Goal: Task Accomplishment & Management: Complete application form

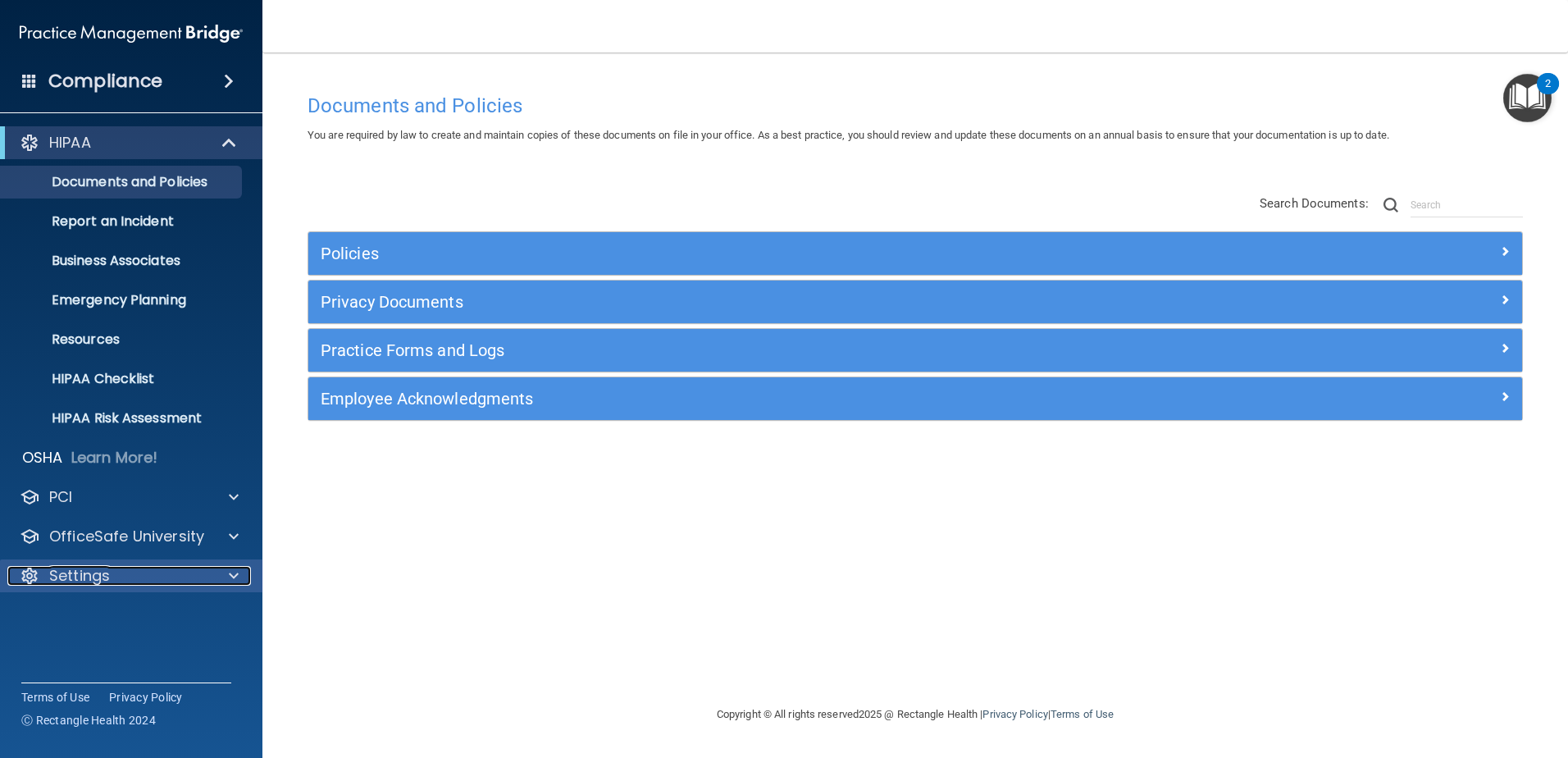
click at [67, 577] on p "Settings" at bounding box center [79, 576] width 60 height 19
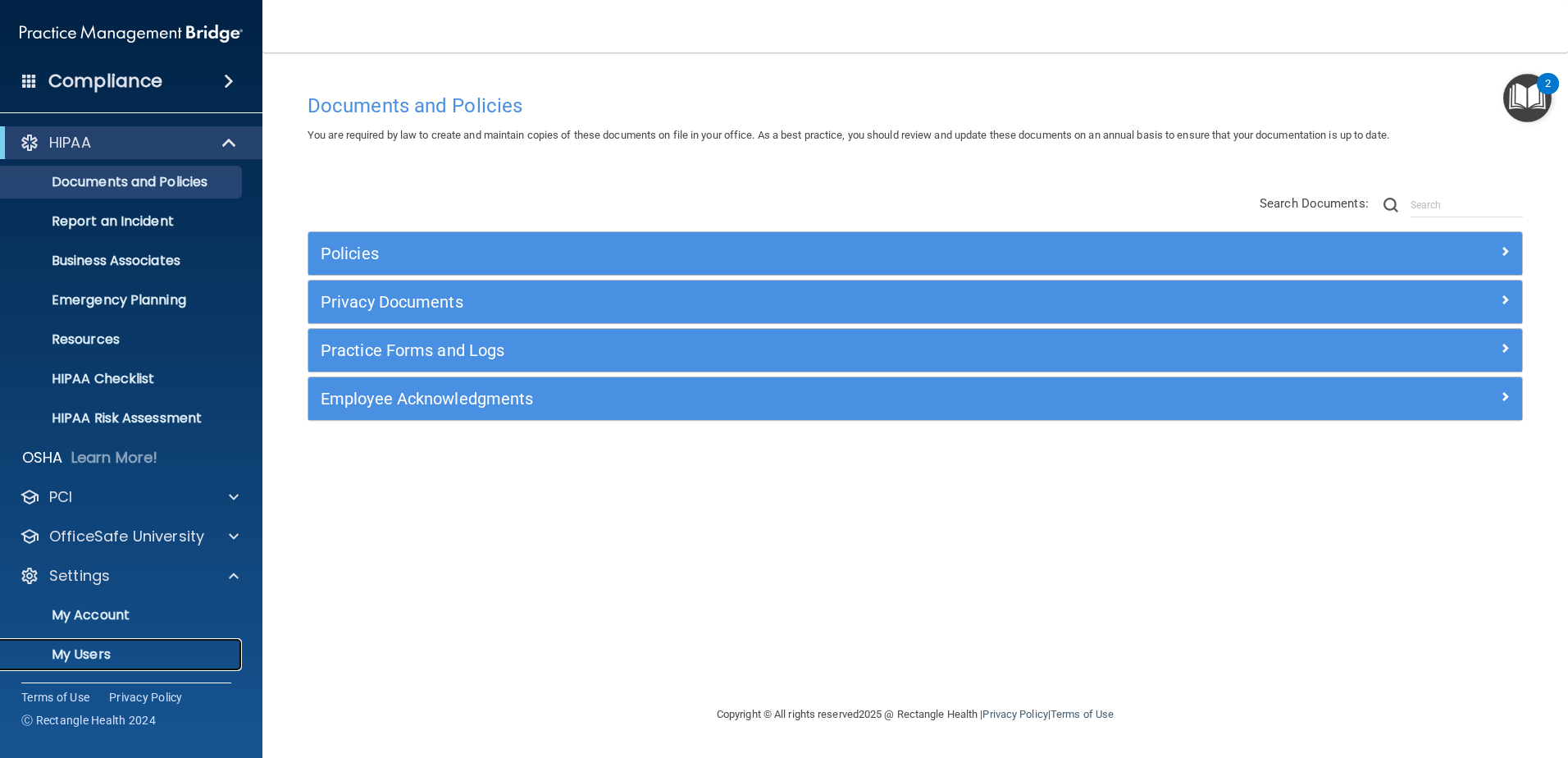
click at [58, 657] on p "My Users" at bounding box center [123, 655] width 224 height 17
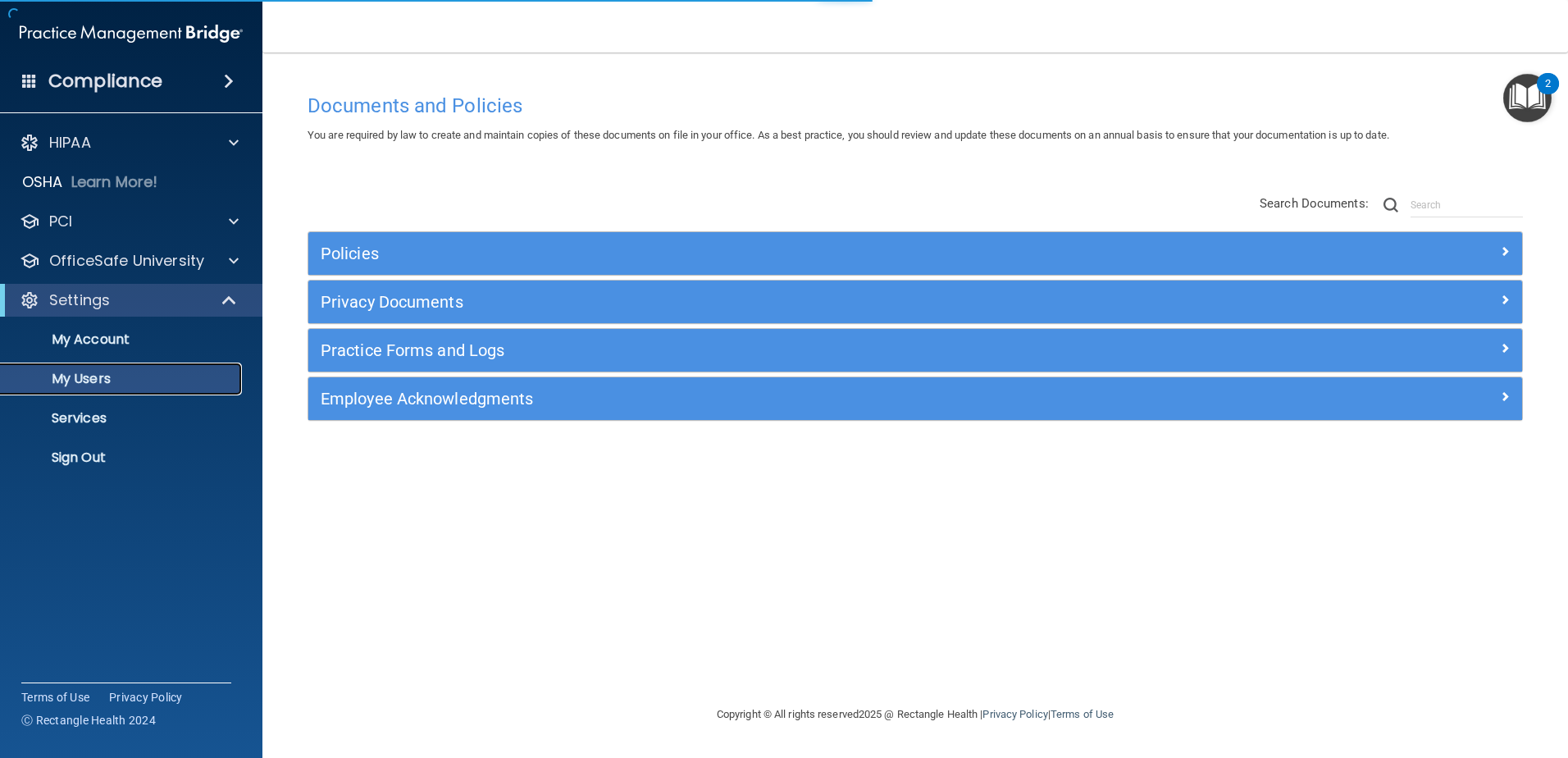
select select "20"
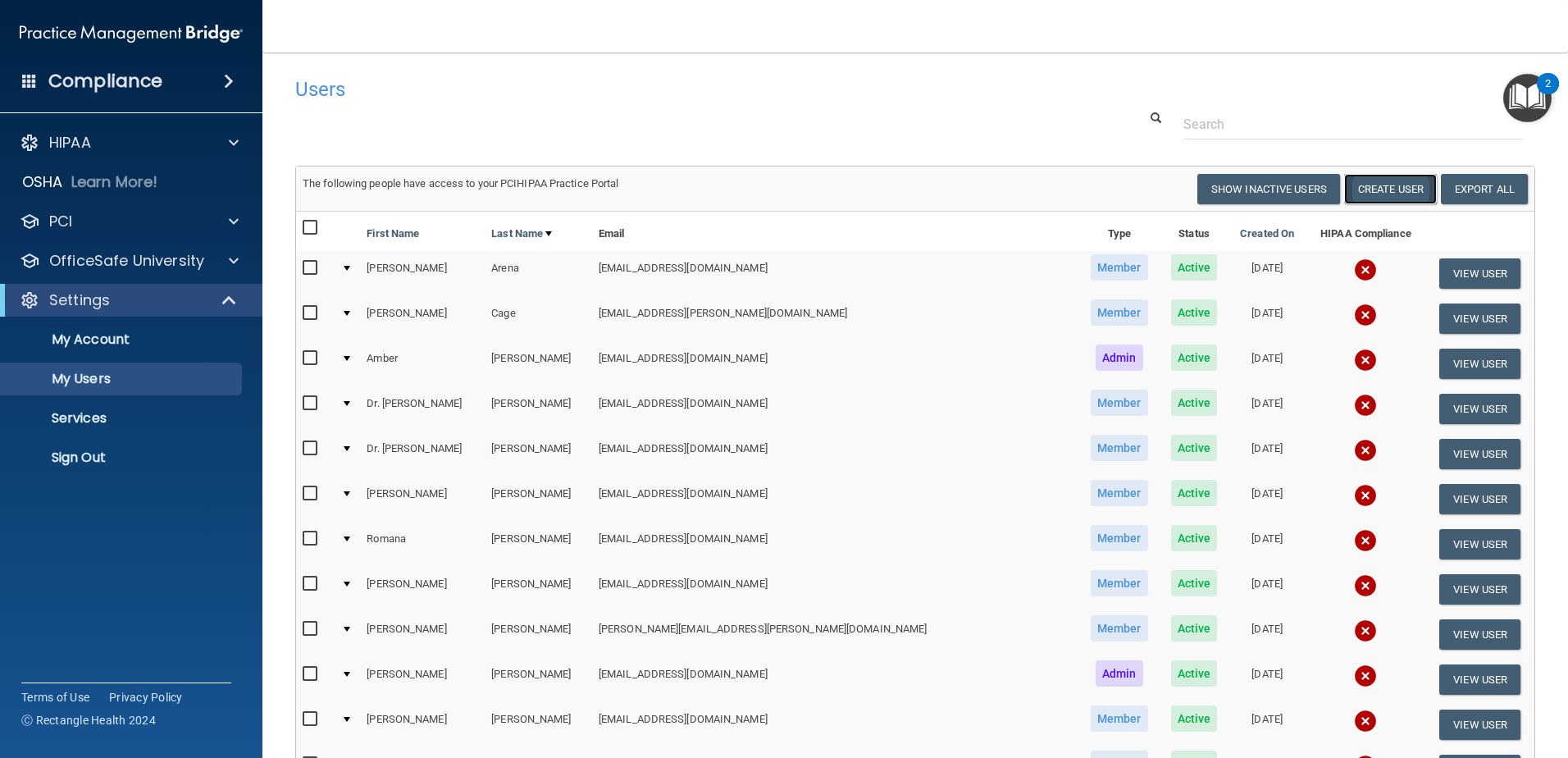
click at [1376, 187] on button "Create User" at bounding box center [1391, 188] width 93 height 31
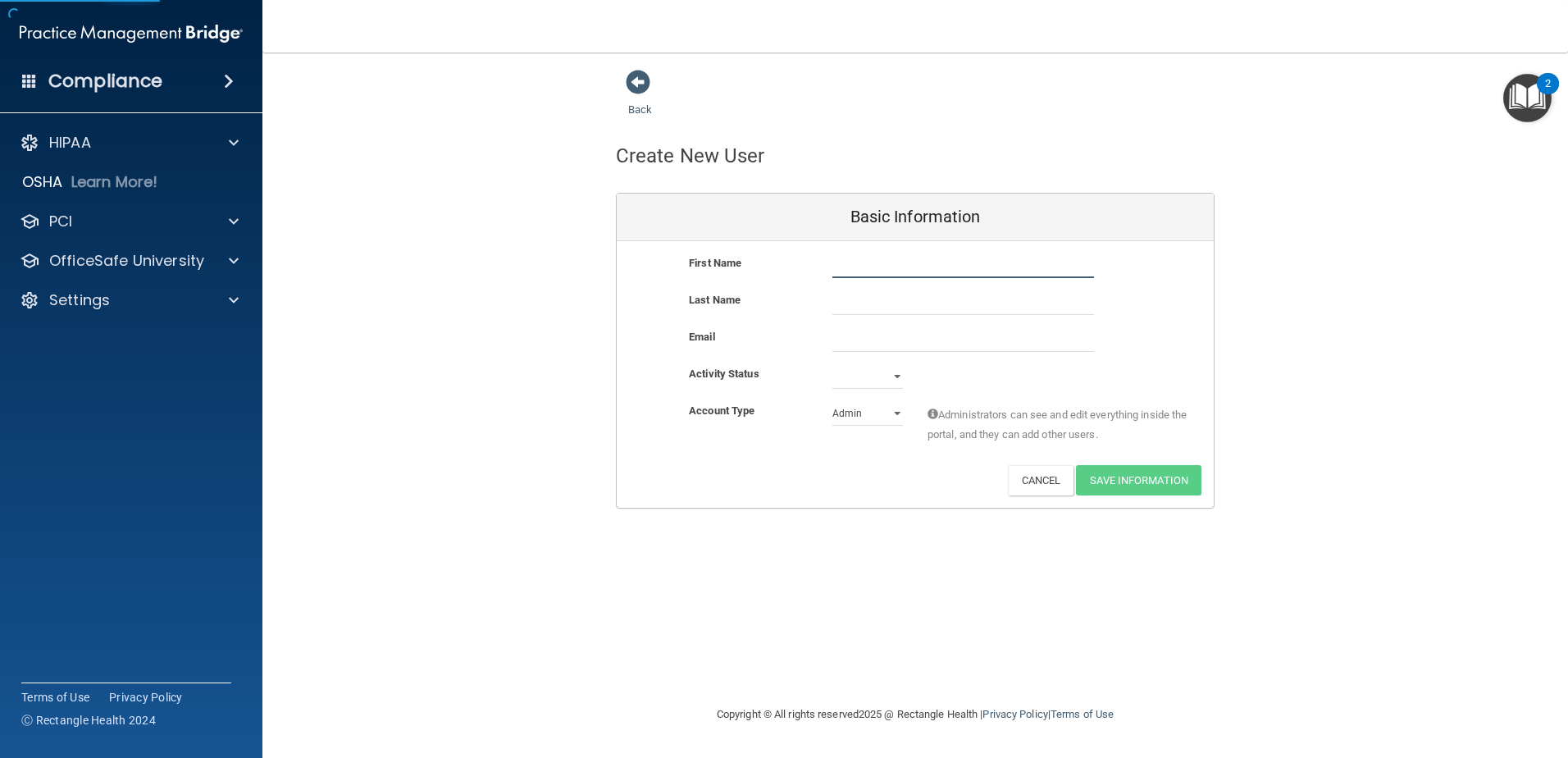
click at [847, 272] on input "text" at bounding box center [963, 266] width 262 height 25
type input "Allie"
type input "Spies"
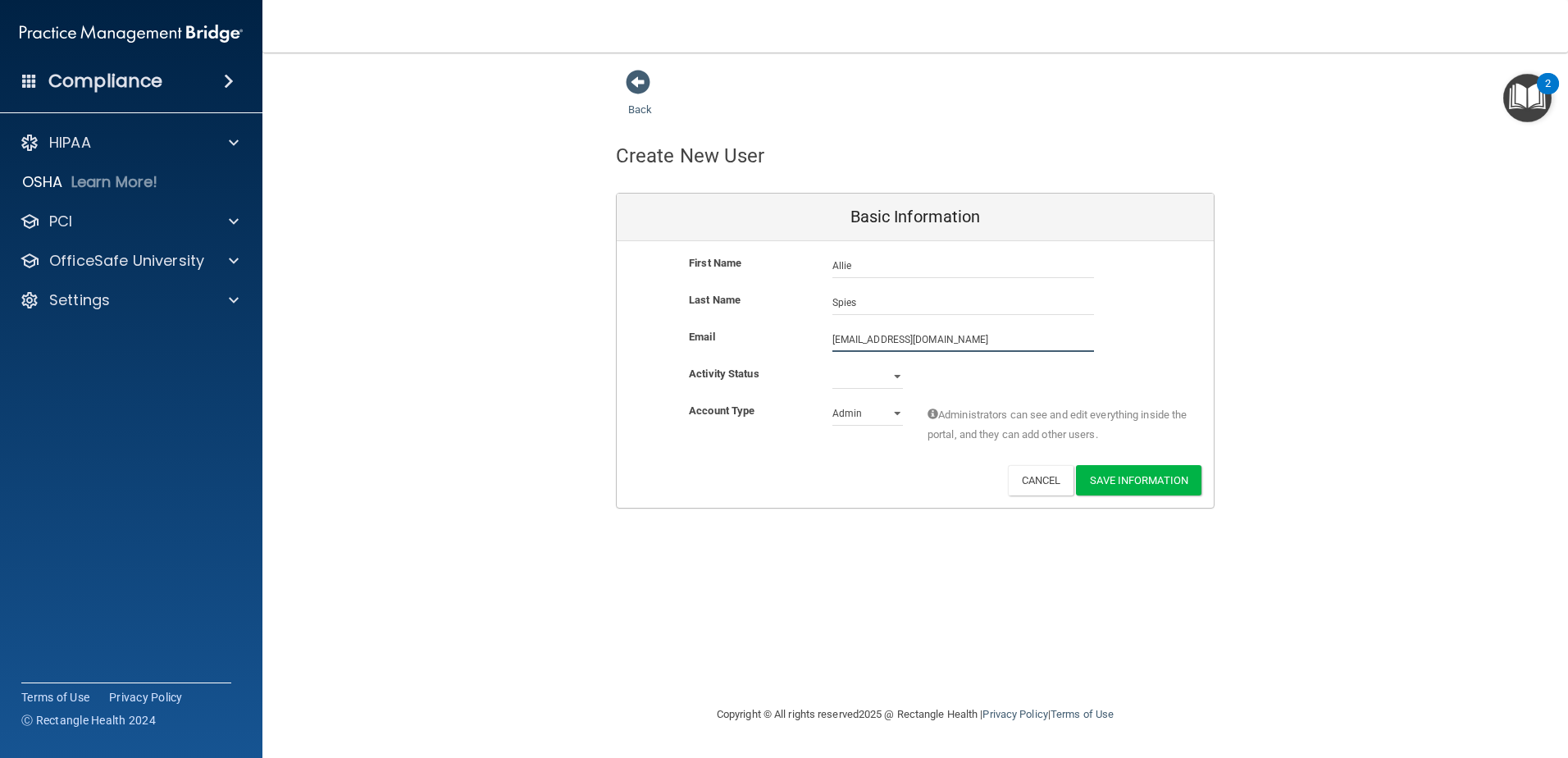
type input "[EMAIL_ADDRESS][DOMAIN_NAME]"
click at [891, 375] on select "Active Inactive" at bounding box center [867, 377] width 71 height 25
select select "active"
click at [832, 365] on select "Active Inactive" at bounding box center [867, 377] width 71 height 25
click at [899, 420] on select "Admin Member" at bounding box center [867, 414] width 71 height 25
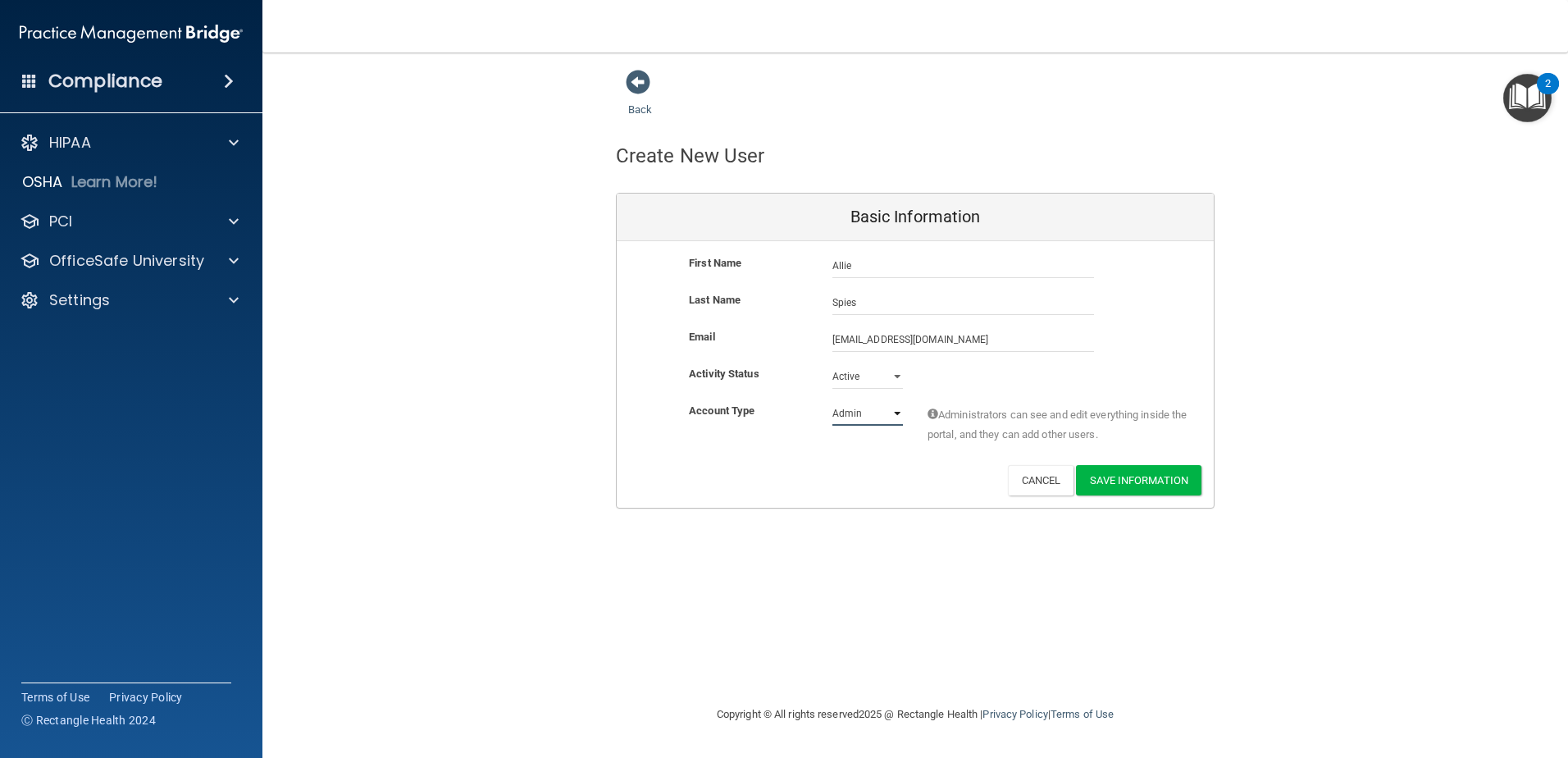
select select "practice_member"
click at [832, 401] on select "Admin Member" at bounding box center [867, 414] width 71 height 25
click at [1129, 479] on button "Save Information" at bounding box center [1138, 480] width 125 height 31
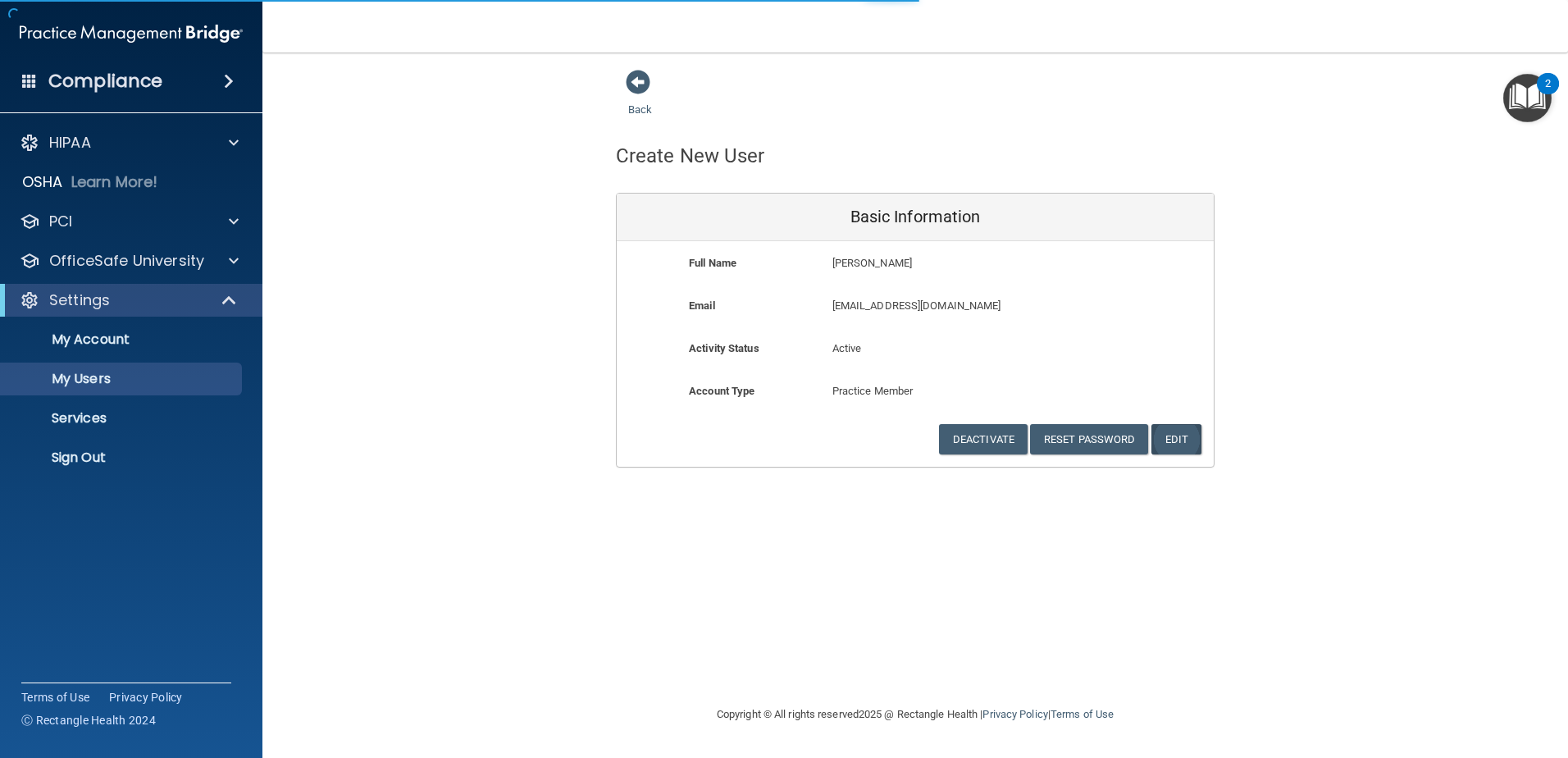
select select "20"
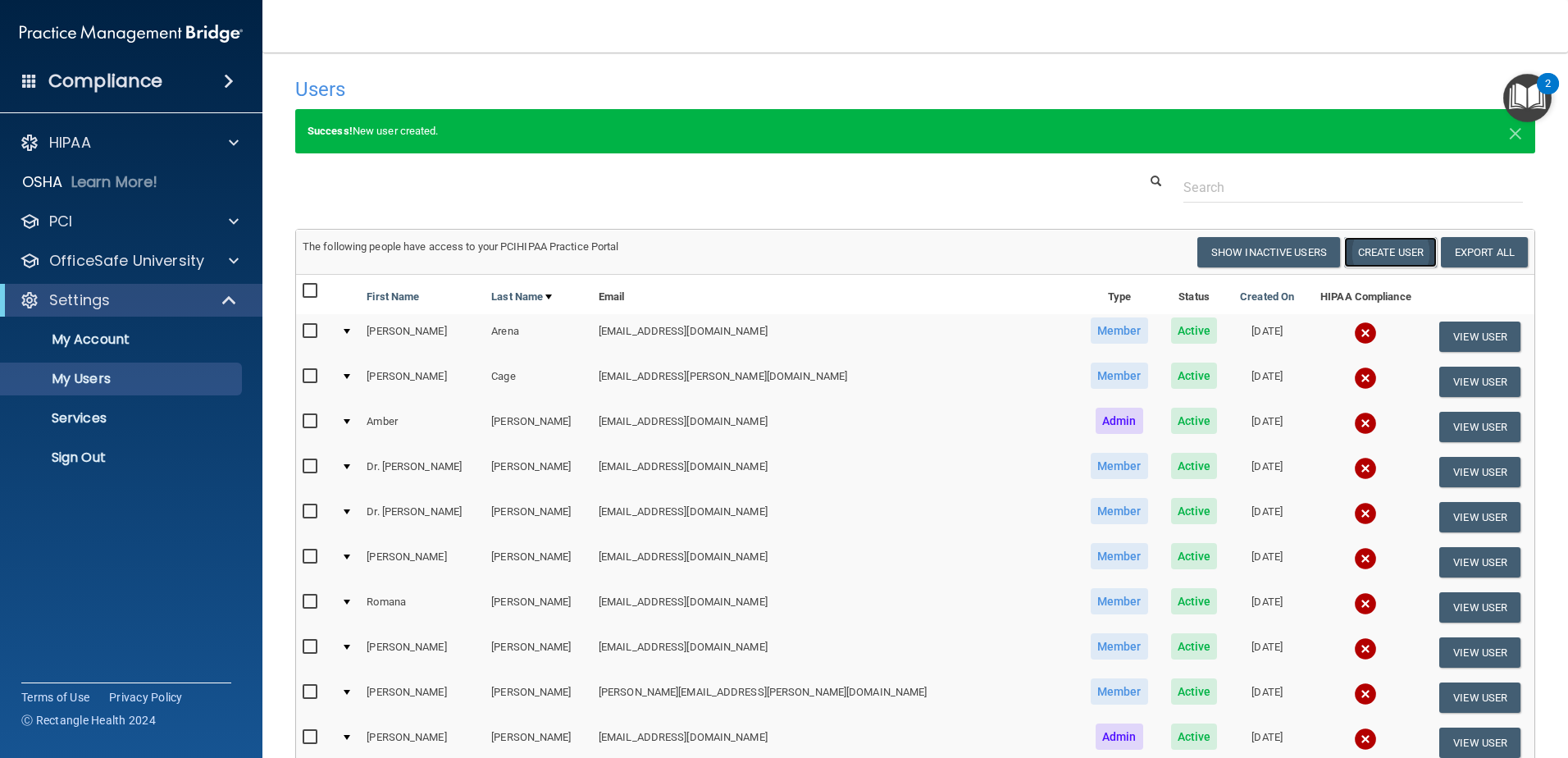
click at [1374, 251] on button "Create User" at bounding box center [1391, 252] width 93 height 31
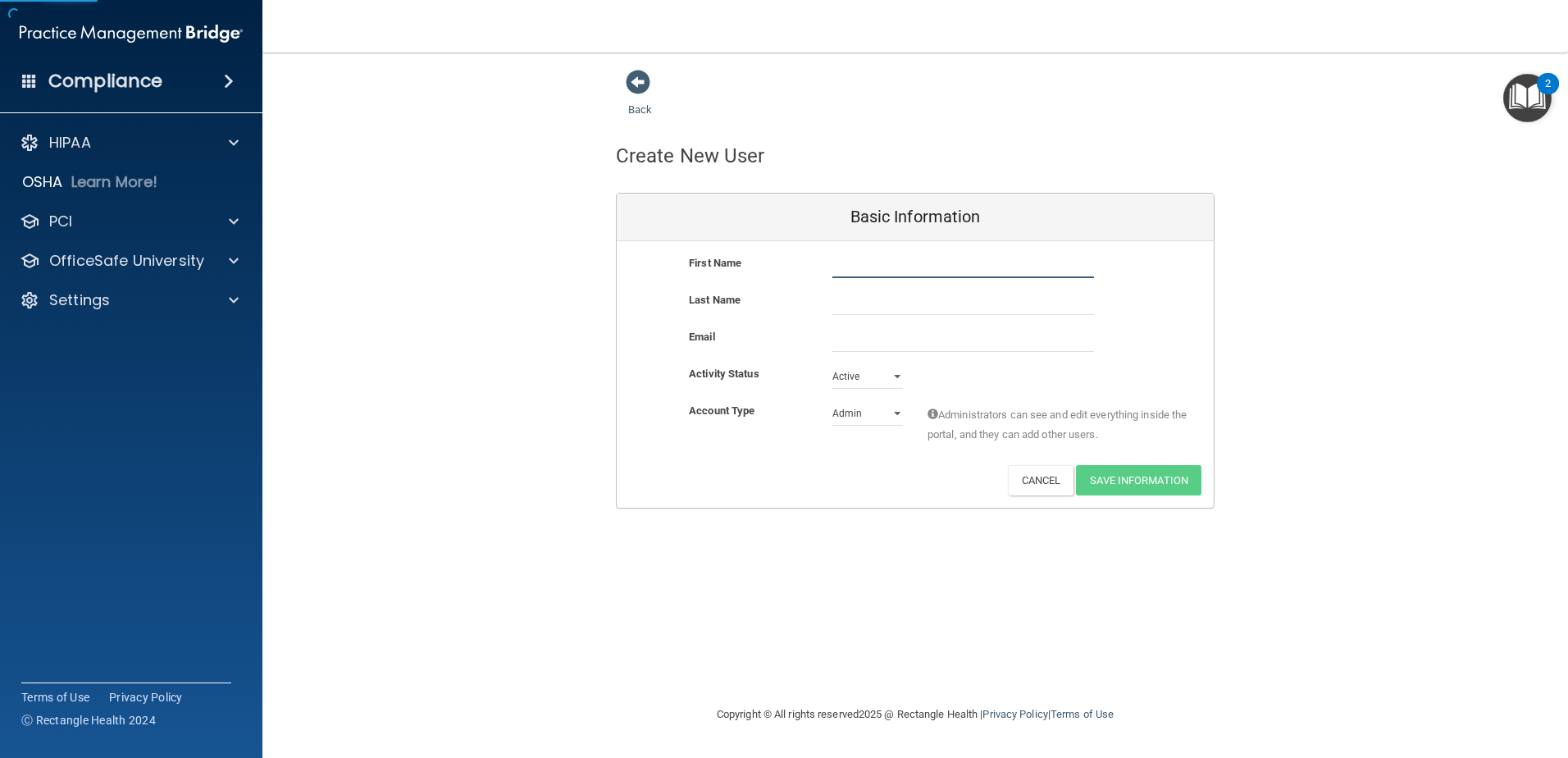
click at [956, 258] on input "text" at bounding box center [963, 266] width 262 height 25
type input "[PERSON_NAME] "[PERSON_NAME]""
type input "[PERSON_NAME]"
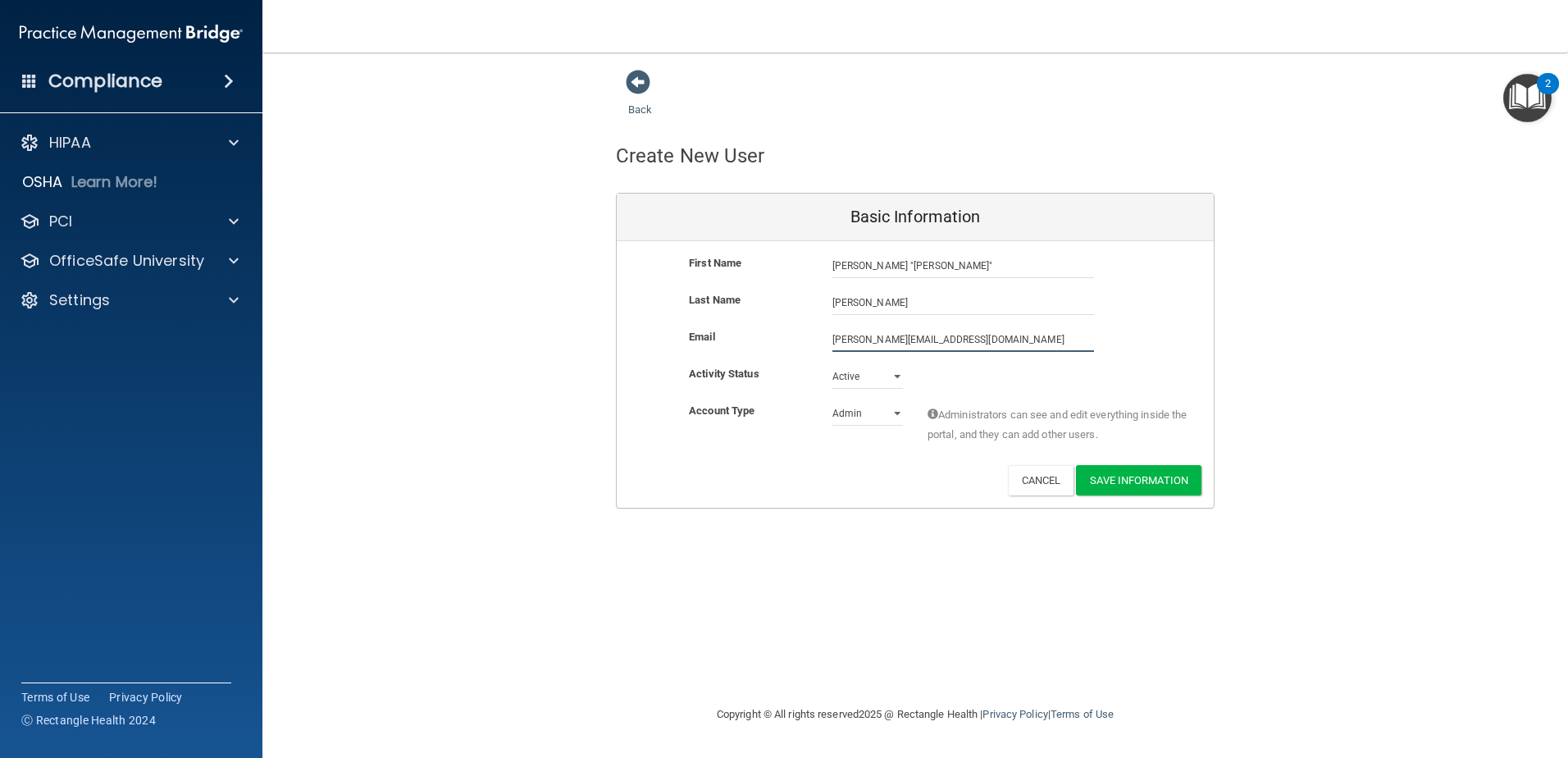
type input "[PERSON_NAME][EMAIL_ADDRESS][DOMAIN_NAME]"
click at [894, 416] on select "Admin Member" at bounding box center [867, 414] width 71 height 25
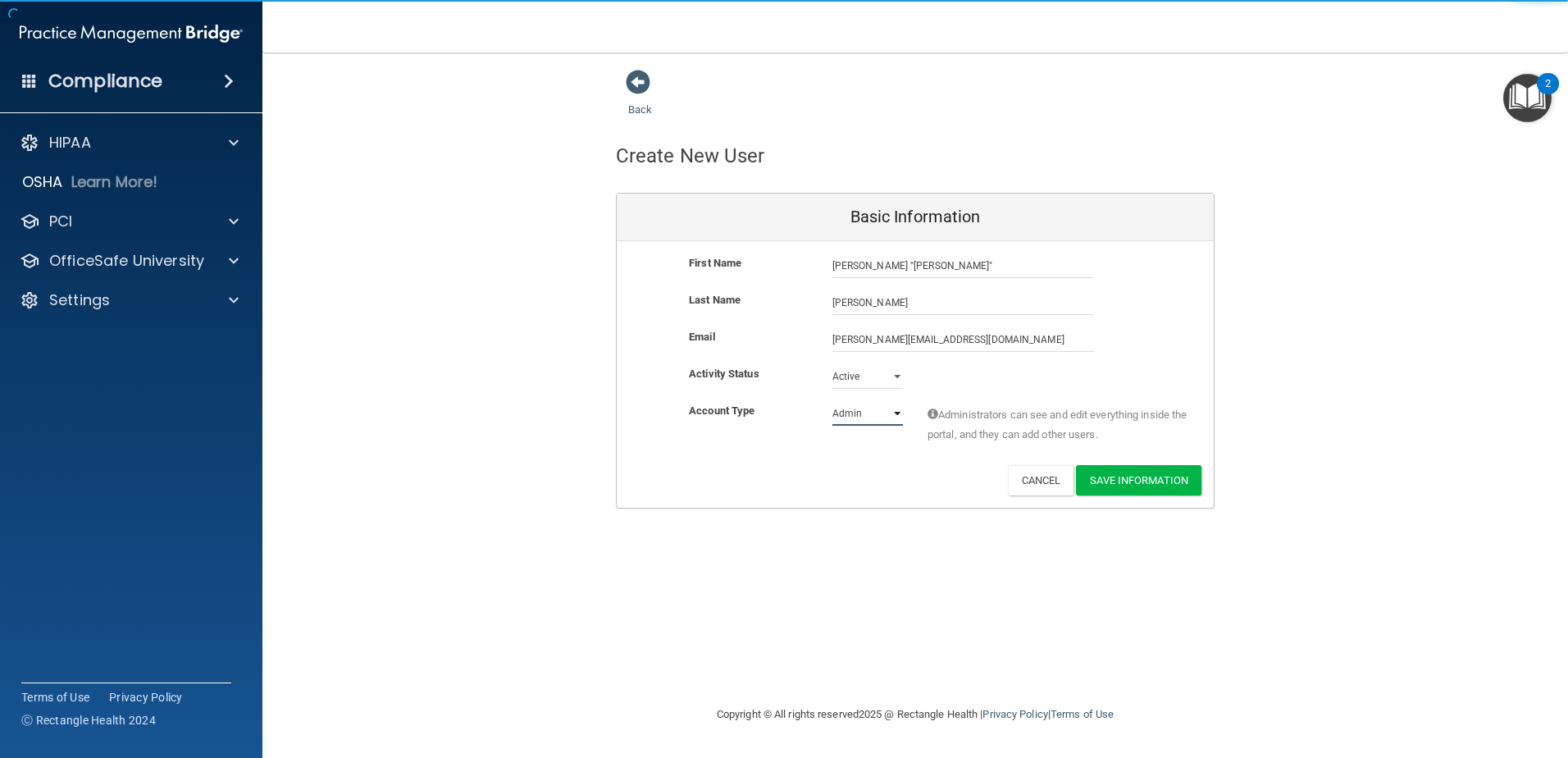
select select "practice_member"
click at [832, 401] on select "Admin Member" at bounding box center [867, 414] width 71 height 25
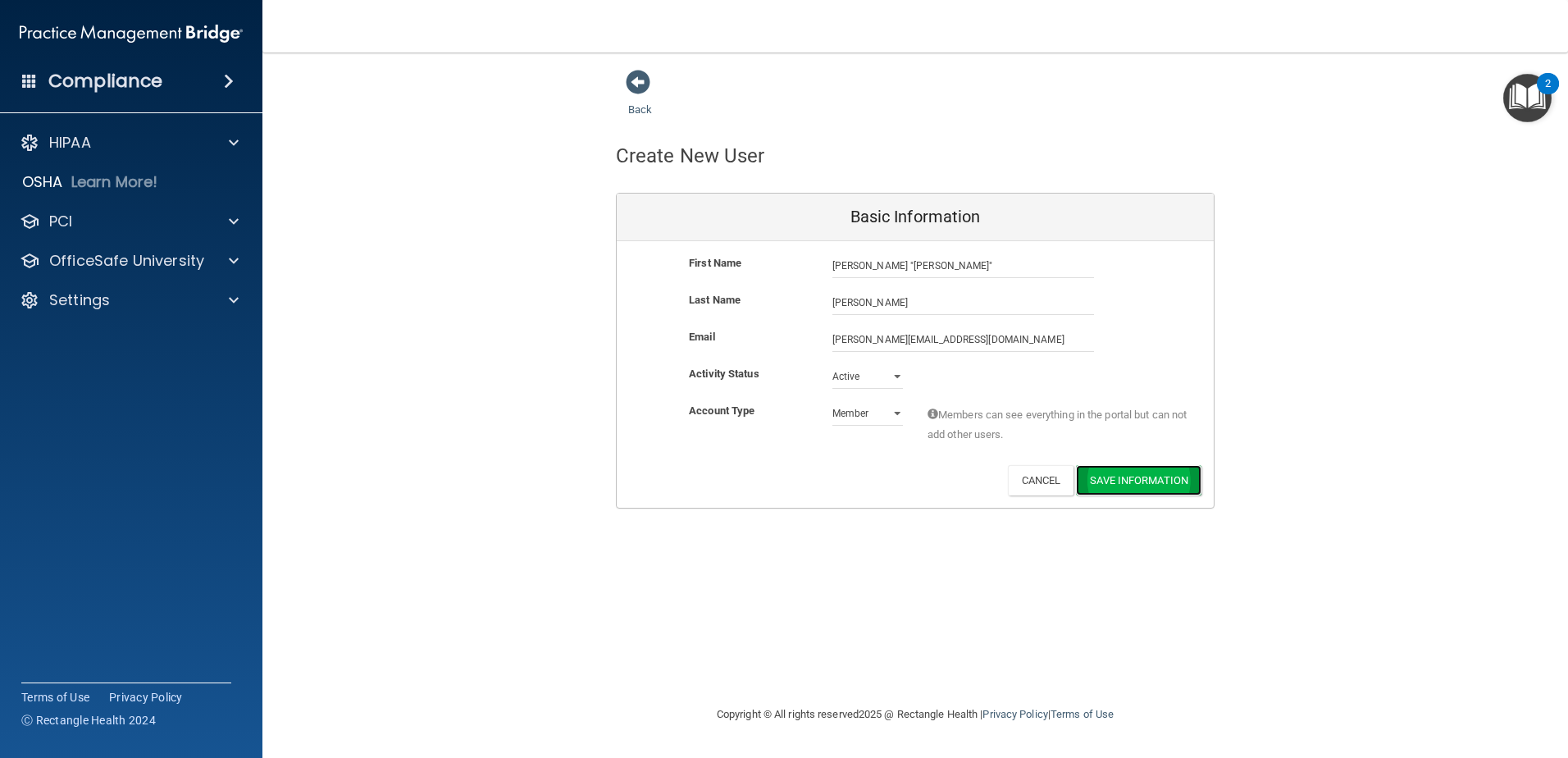
click at [1168, 481] on button "Save Information" at bounding box center [1138, 480] width 125 height 31
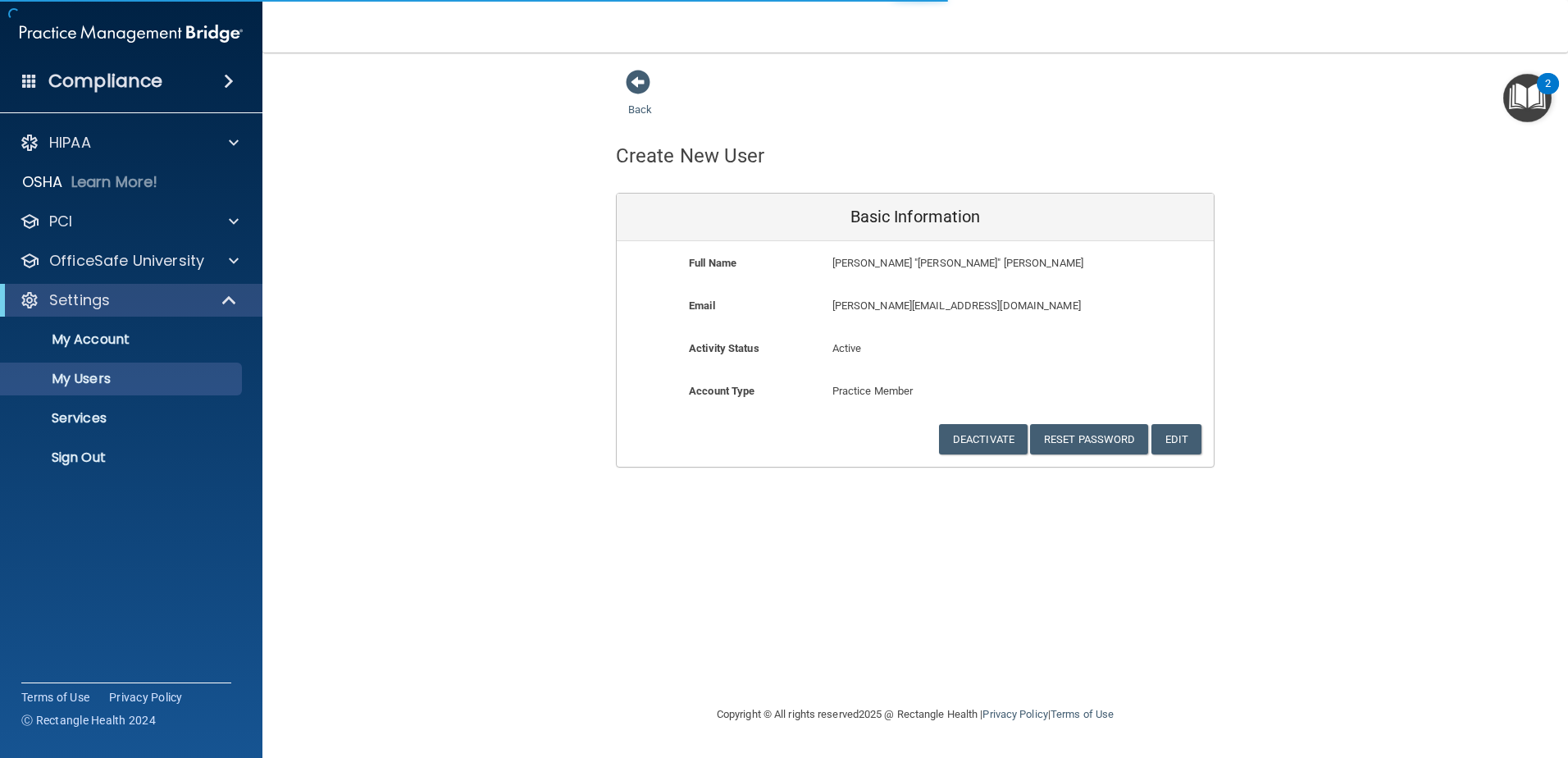
select select "20"
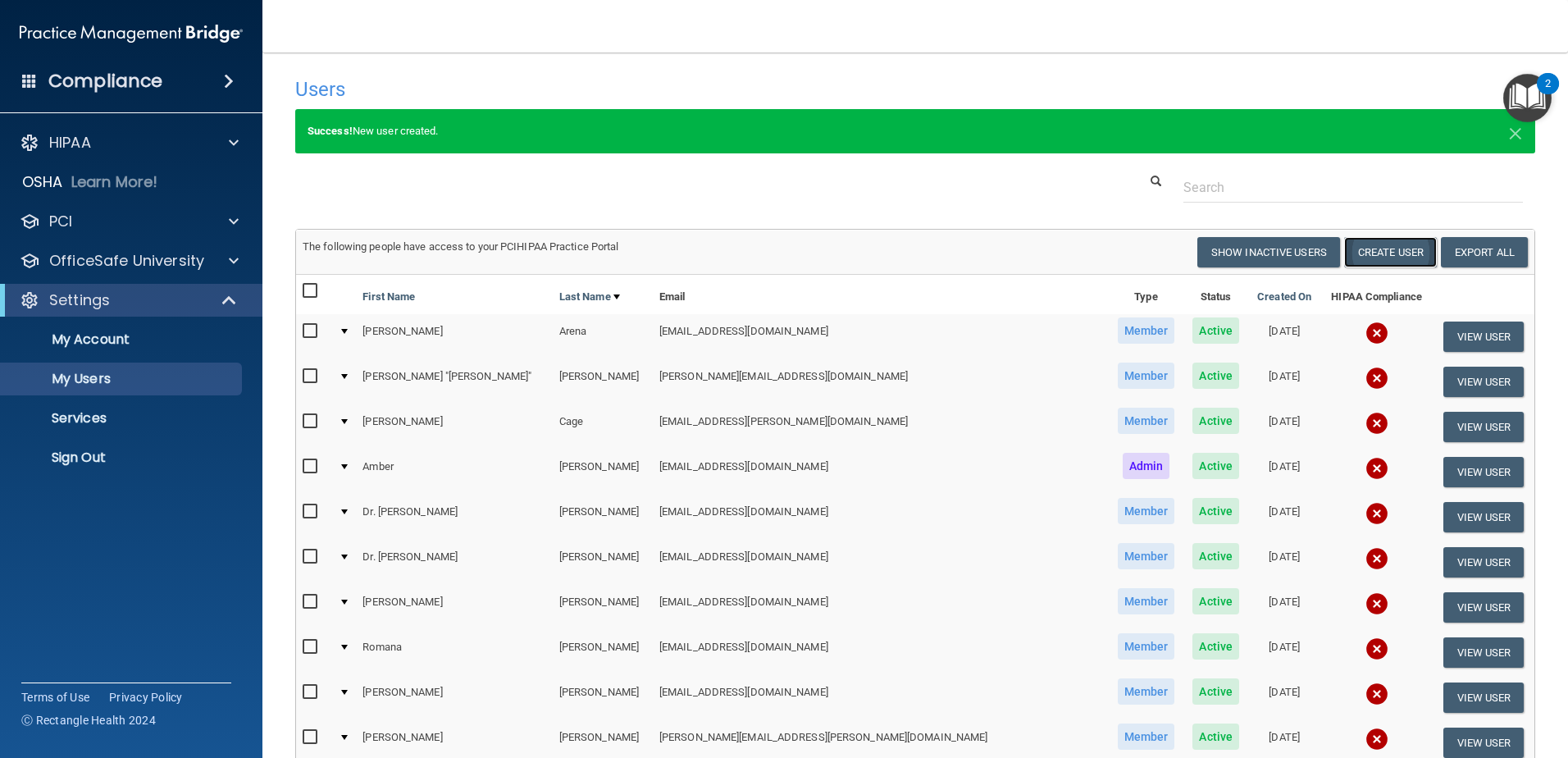
click at [1379, 250] on button "Create User" at bounding box center [1391, 252] width 93 height 31
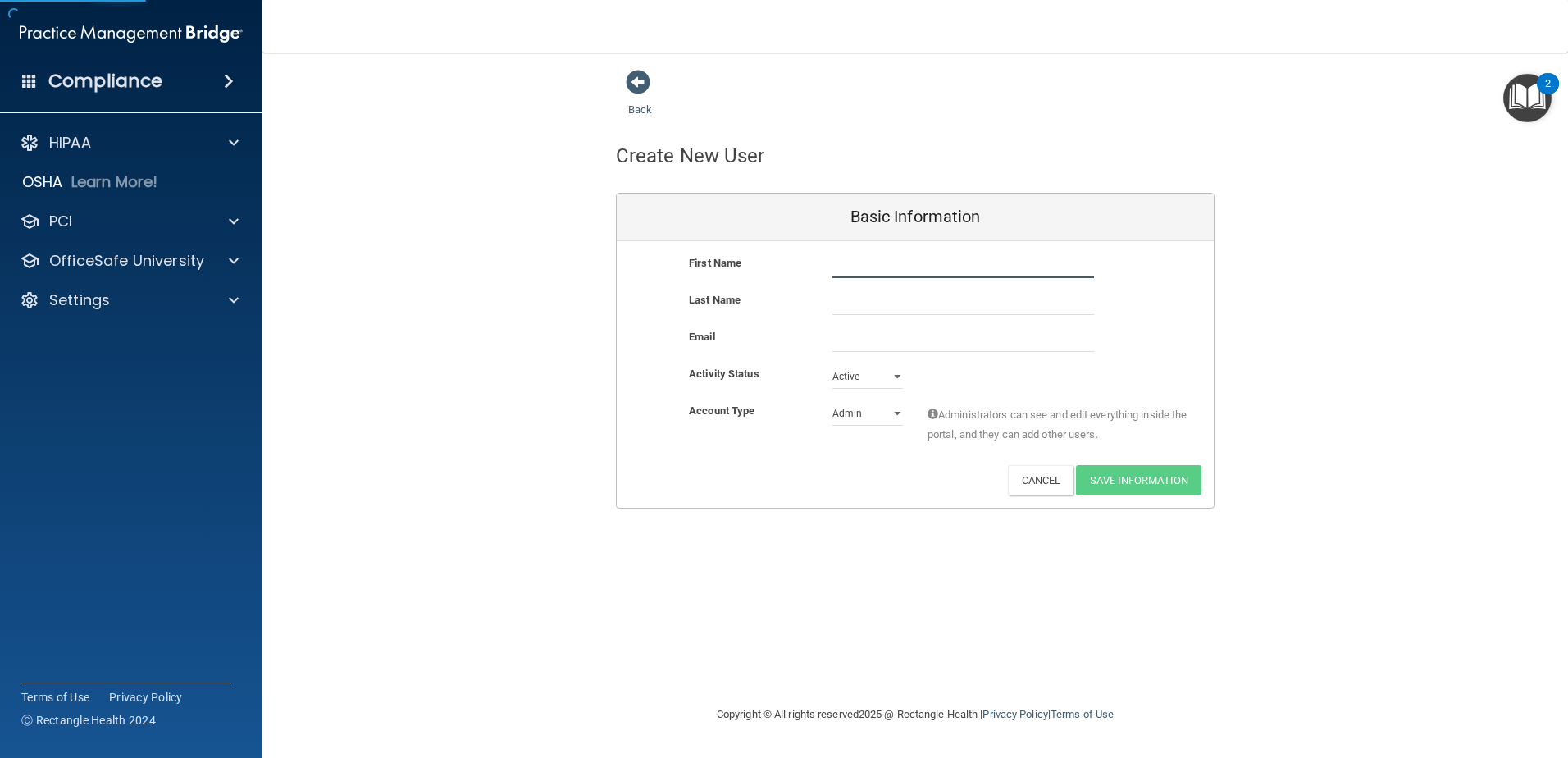
click at [853, 268] on input "text" at bounding box center [963, 266] width 262 height 25
type input "Nae"
type input "[PERSON_NAME]"
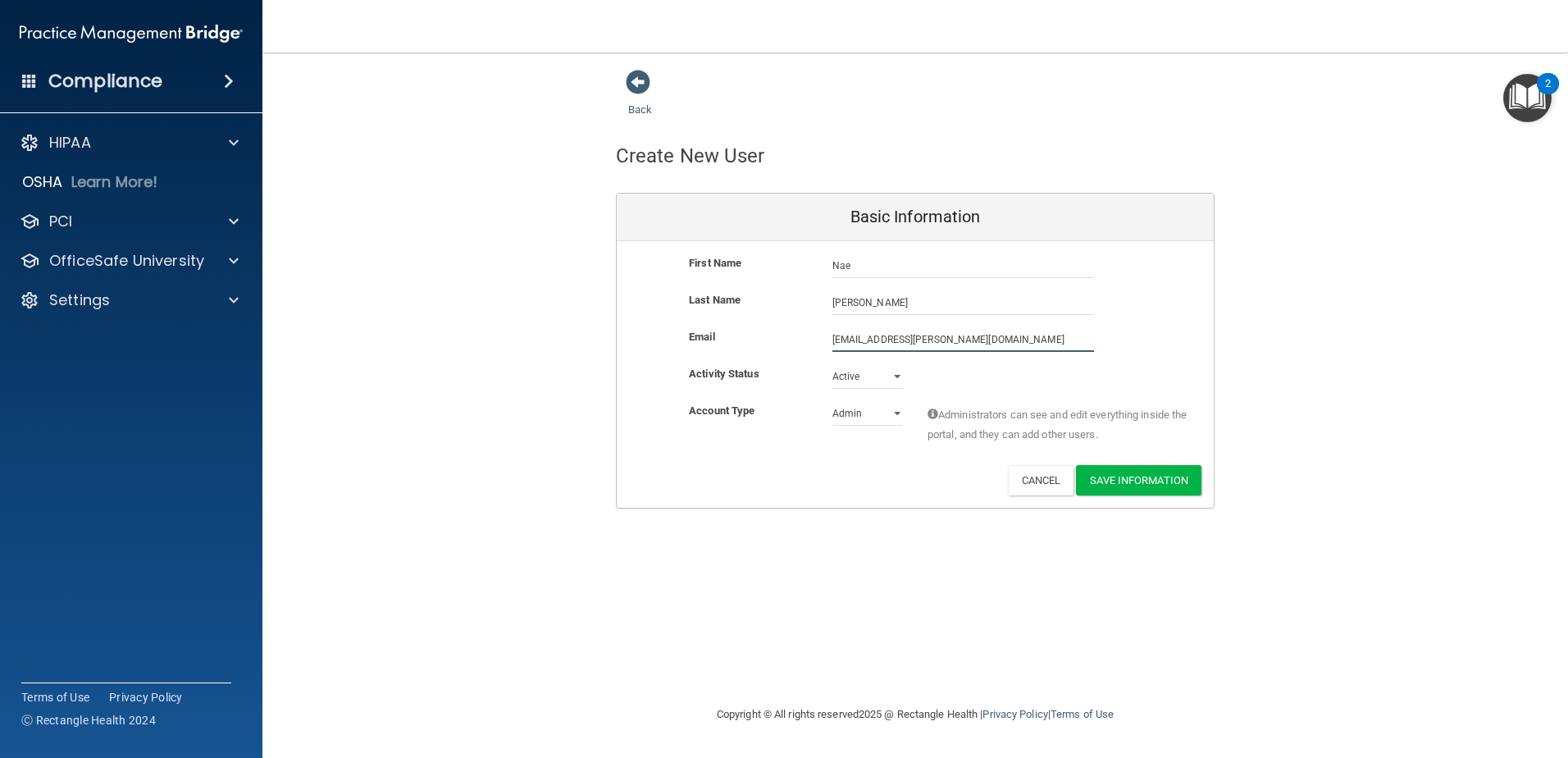
type input "[EMAIL_ADDRESS][PERSON_NAME][DOMAIN_NAME]"
select select "practice_member"
click at [1148, 477] on button "Save Information" at bounding box center [1138, 480] width 125 height 31
